Goal: Task Accomplishment & Management: Manage account settings

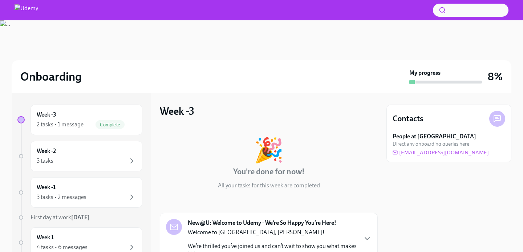
scroll to position [67, 0]
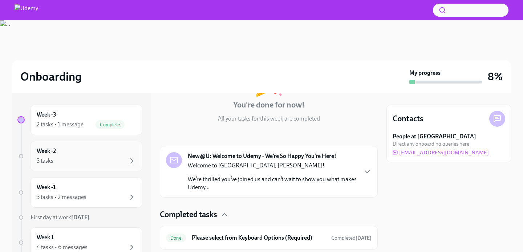
click at [84, 160] on div "3 tasks" at bounding box center [86, 160] width 99 height 9
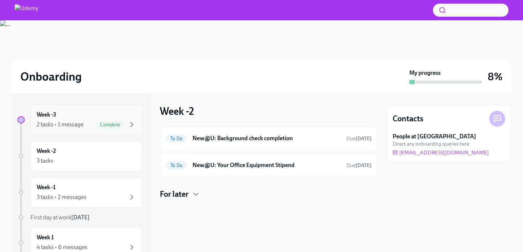
click at [76, 126] on div "2 tasks • 1 message" at bounding box center [60, 125] width 47 height 8
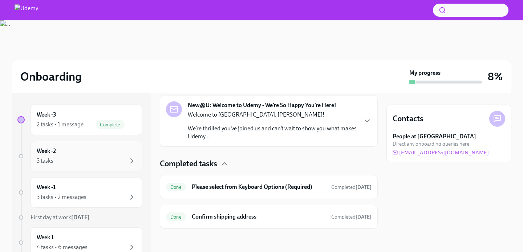
click at [112, 157] on div "3 tasks" at bounding box center [86, 160] width 99 height 9
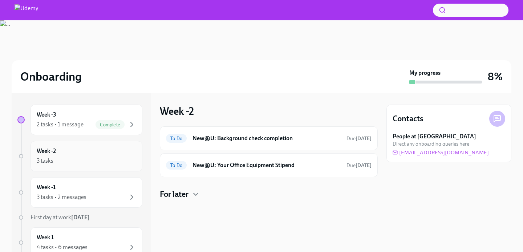
click at [77, 160] on div "3 tasks" at bounding box center [86, 160] width 99 height 9
click at [78, 152] on div "Week -2 3 tasks" at bounding box center [86, 156] width 99 height 18
click at [79, 115] on div "Week -3 2 tasks • 1 message Complete" at bounding box center [86, 120] width 99 height 18
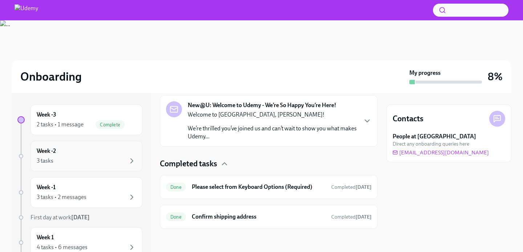
click at [79, 158] on div "3 tasks" at bounding box center [86, 160] width 99 height 9
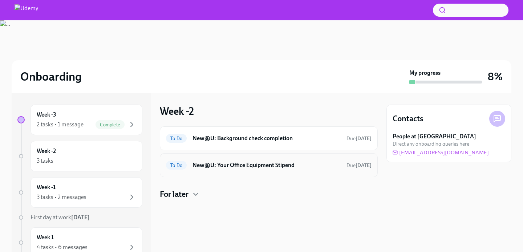
click at [273, 168] on h6 "New@U: Your Office Equipment Stipend" at bounding box center [266, 165] width 148 height 8
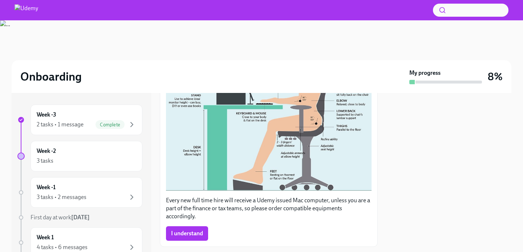
scroll to position [334, 0]
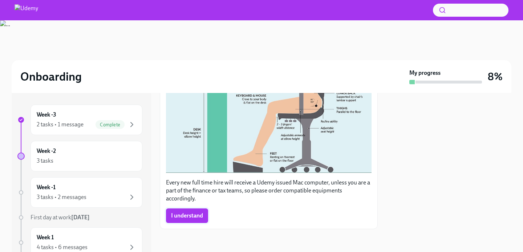
click at [192, 217] on span "I understand" at bounding box center [187, 215] width 32 height 7
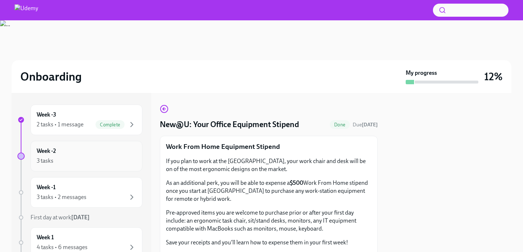
click at [118, 159] on div "3 tasks" at bounding box center [86, 160] width 99 height 9
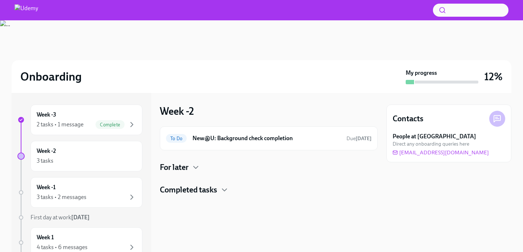
click at [215, 192] on h4 "Completed tasks" at bounding box center [188, 189] width 57 height 11
click at [256, 139] on h6 "New@U: Background check completion" at bounding box center [266, 138] width 148 height 8
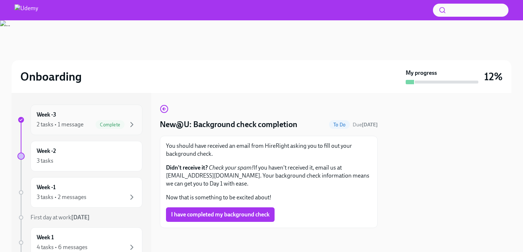
click at [81, 122] on div "2 tasks • 1 message" at bounding box center [60, 125] width 47 height 8
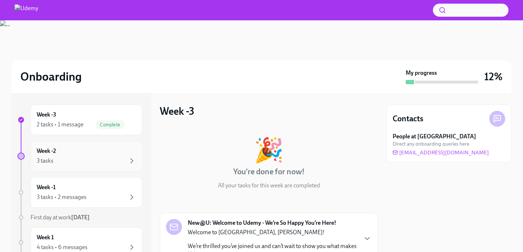
click at [84, 160] on div "3 tasks" at bounding box center [86, 160] width 99 height 9
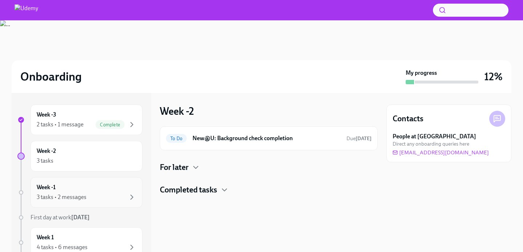
click at [88, 198] on div "3 tasks • 2 messages" at bounding box center [86, 197] width 99 height 9
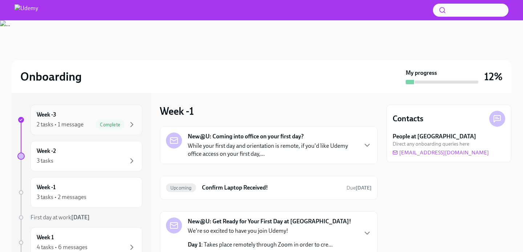
click at [81, 122] on div "2 tasks • 1 message" at bounding box center [60, 125] width 47 height 8
